Goal: Navigation & Orientation: Find specific page/section

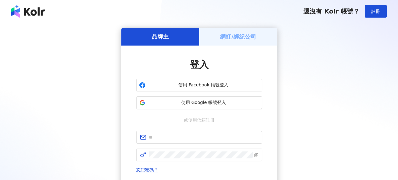
click at [241, 41] on div "網紅/經紀公司" at bounding box center [238, 37] width 78 height 18
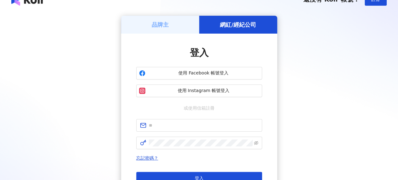
scroll to position [63, 0]
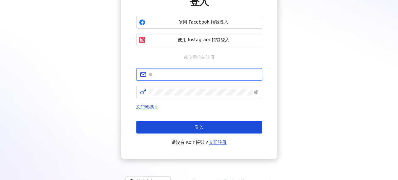
click at [189, 73] on input "text" at bounding box center [204, 74] width 110 height 7
type input "**********"
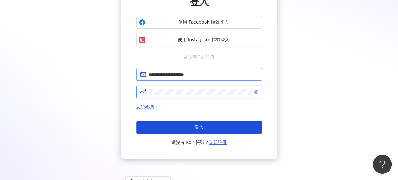
scroll to position [0, 0]
click button "登入" at bounding box center [199, 127] width 126 height 13
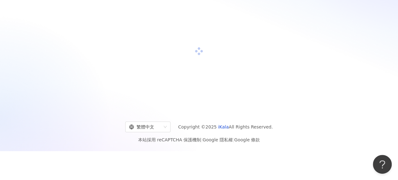
scroll to position [63, 0]
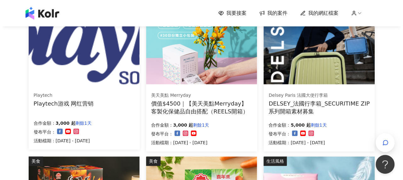
scroll to position [307, 0]
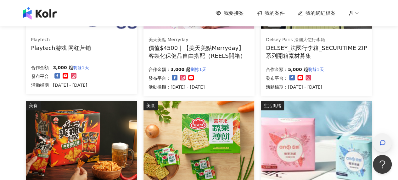
click at [384, 141] on icon "button" at bounding box center [383, 142] width 5 height 5
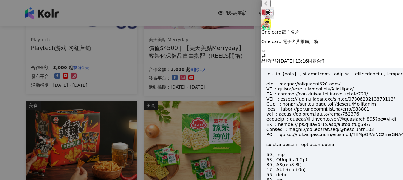
scroll to position [538, 0]
click at [266, 49] on icon at bounding box center [263, 51] width 4 height 4
